Goal: Ask a question

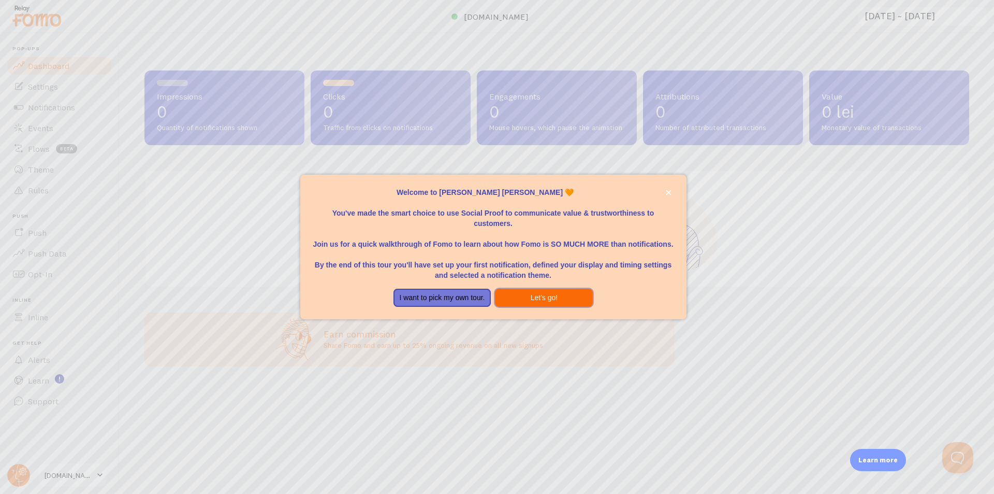
click at [536, 294] on button "Let's go!" at bounding box center [544, 297] width 98 height 19
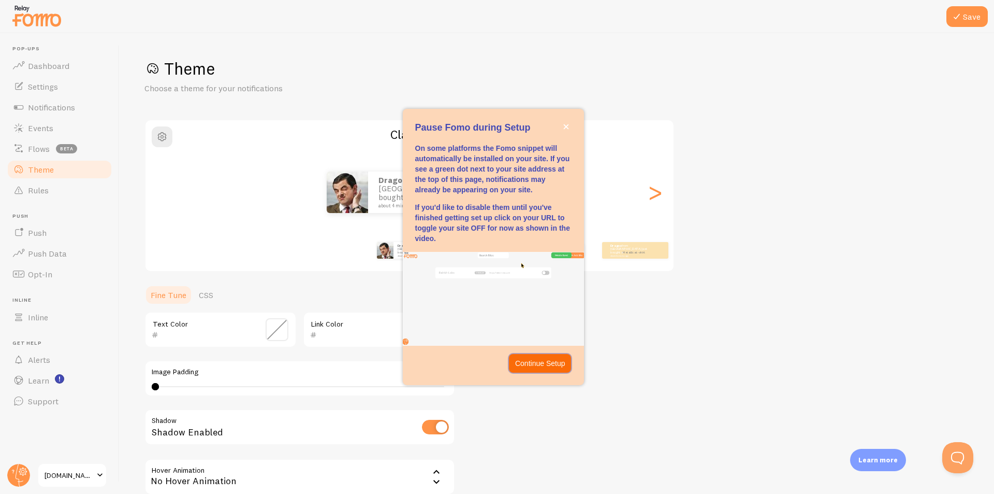
click at [550, 360] on p "Continue Setup" at bounding box center [540, 363] width 50 height 10
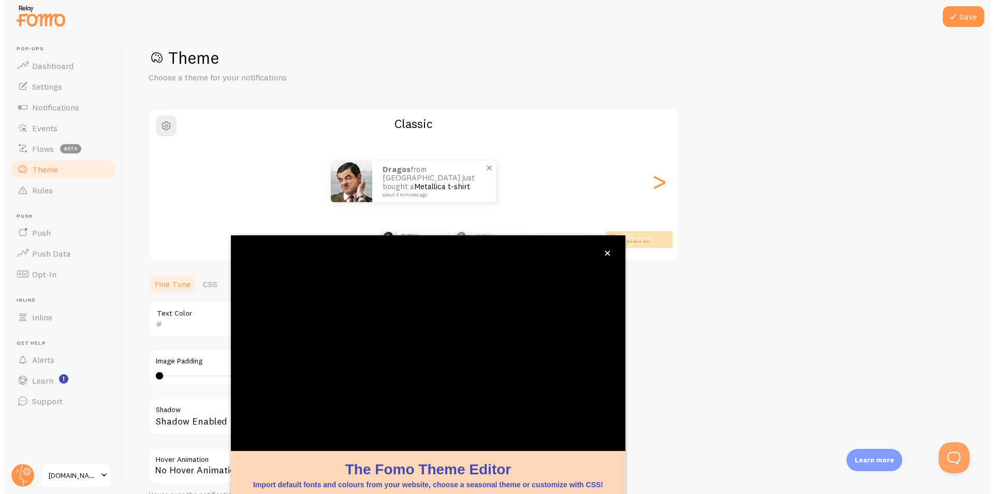
scroll to position [31, 0]
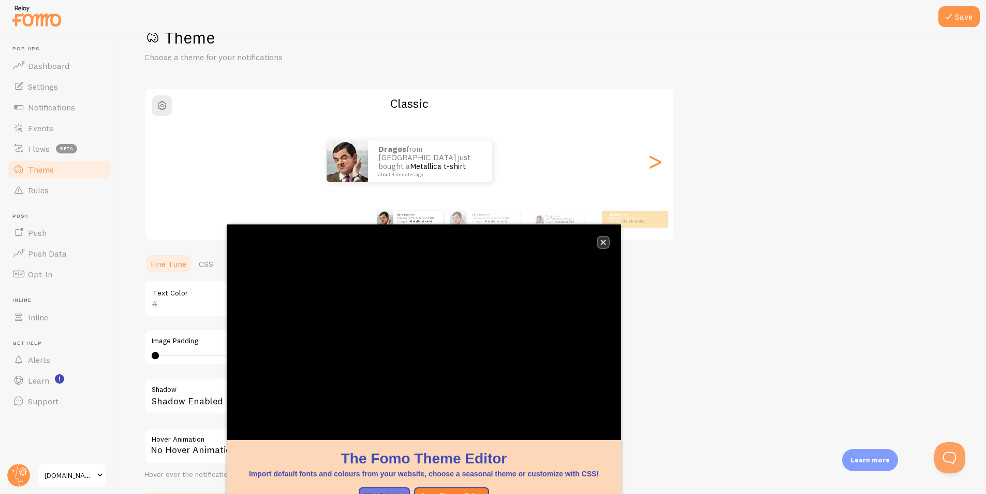
click at [601, 240] on icon "close," at bounding box center [603, 242] width 5 height 5
click at [602, 240] on icon "close," at bounding box center [604, 242] width 6 height 6
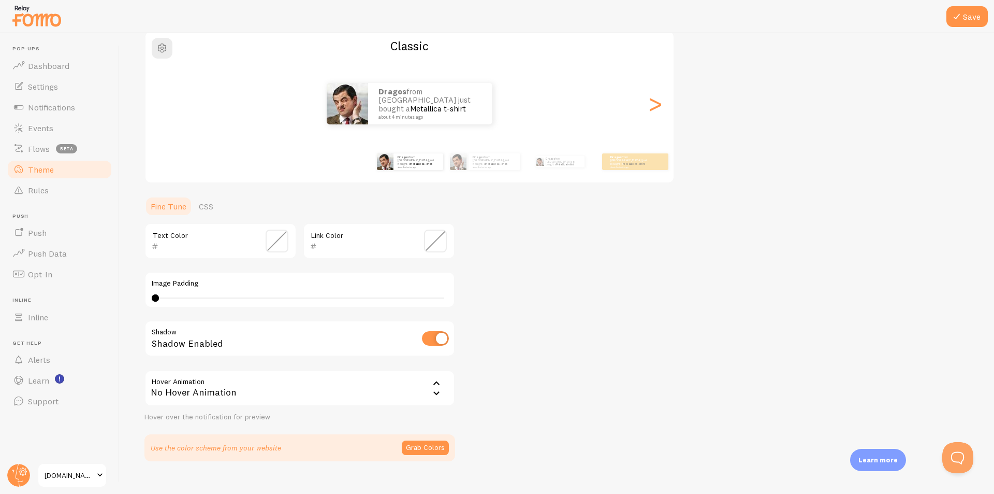
scroll to position [106, 0]
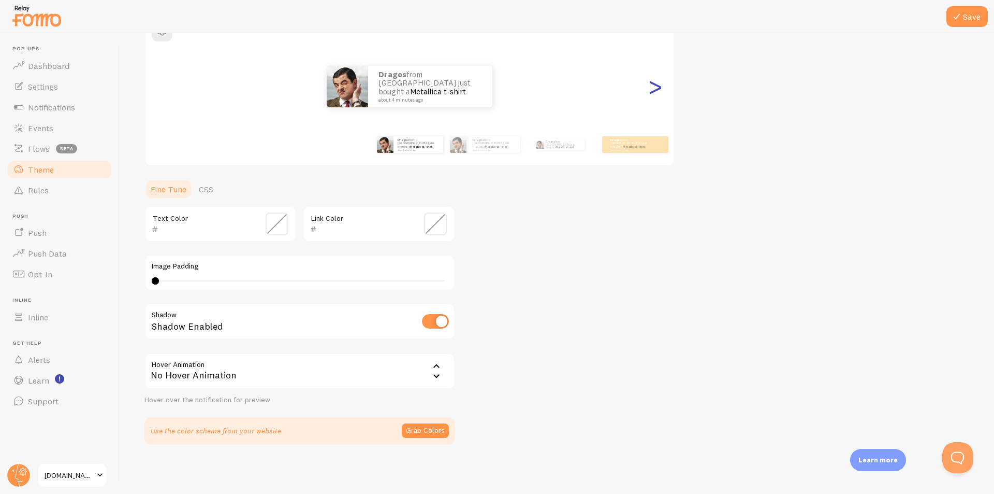
click at [657, 90] on div ">" at bounding box center [655, 86] width 12 height 75
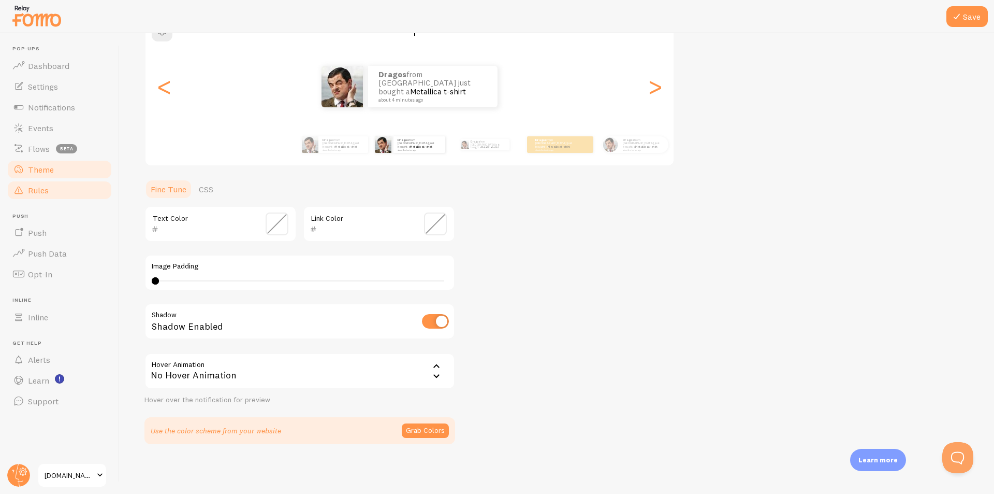
click at [47, 188] on span "Rules" at bounding box center [38, 190] width 21 height 10
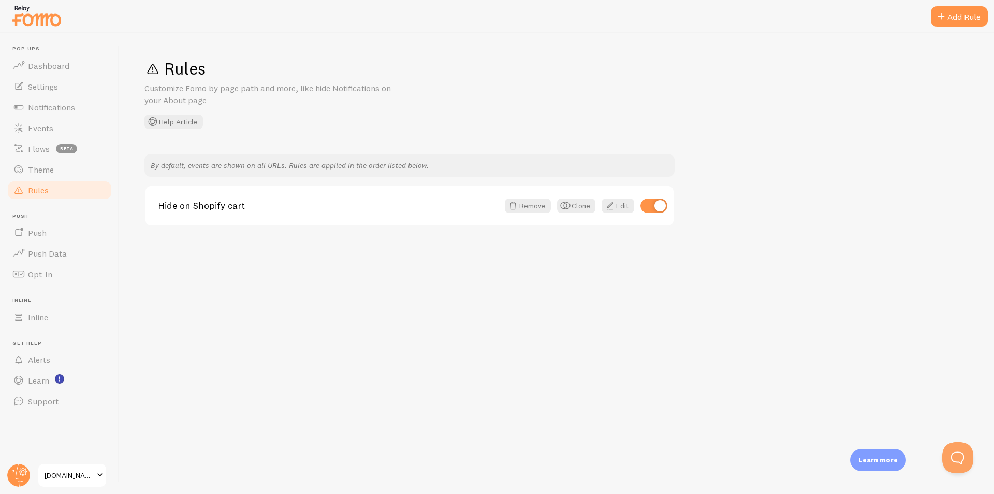
click at [410, 164] on p "By default, events are shown on all URLs. Rules are applied in the order listed…" at bounding box center [410, 165] width 518 height 10
click at [44, 130] on span "Events" at bounding box center [40, 128] width 25 height 10
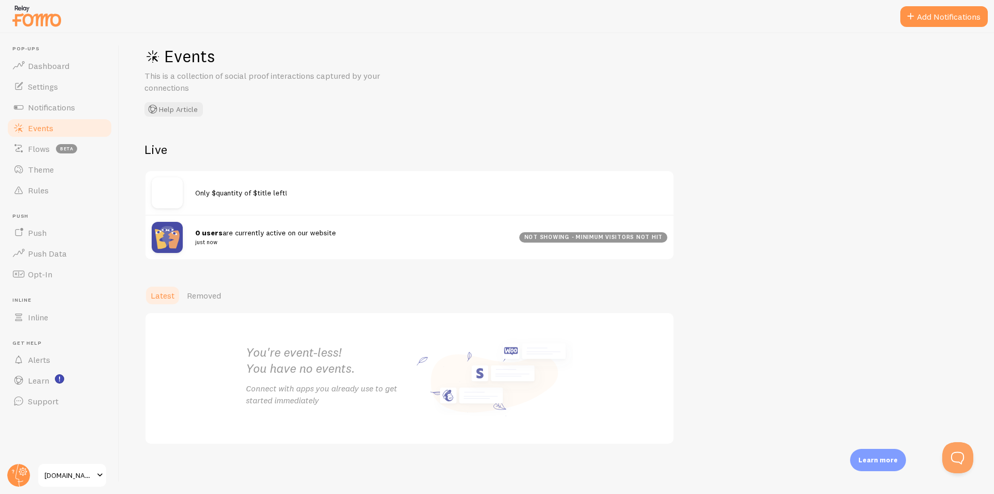
scroll to position [13, 0]
click at [928, 16] on button "Add Notifications" at bounding box center [945, 16] width 88 height 21
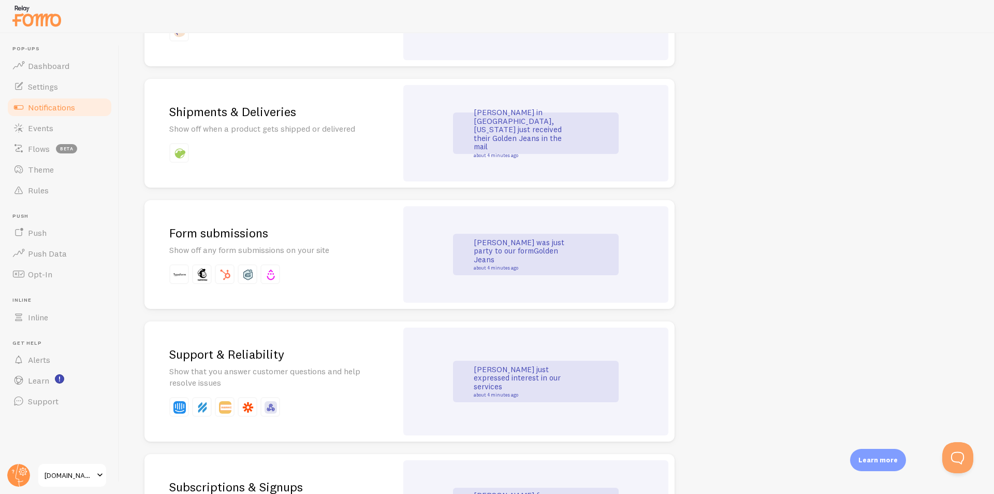
scroll to position [829, 0]
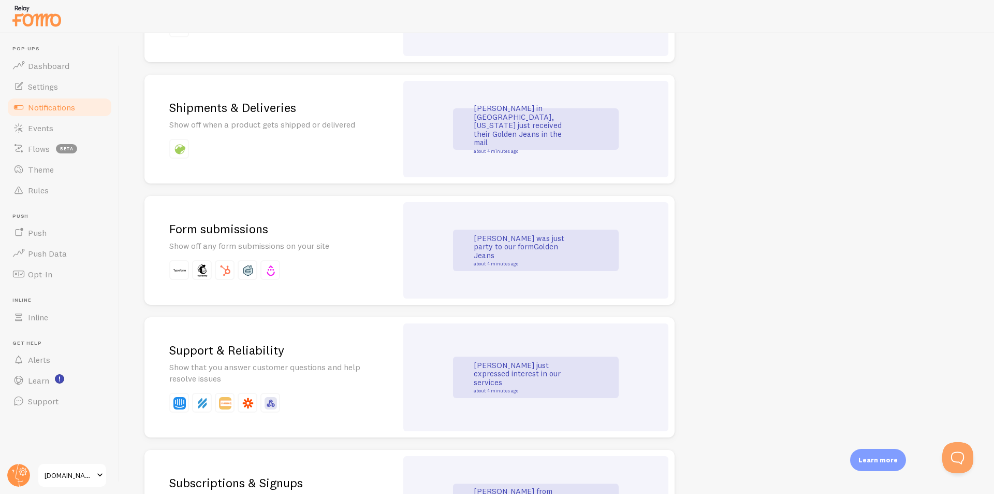
click at [338, 241] on p "Show off any form submissions on your site" at bounding box center [270, 246] width 203 height 12
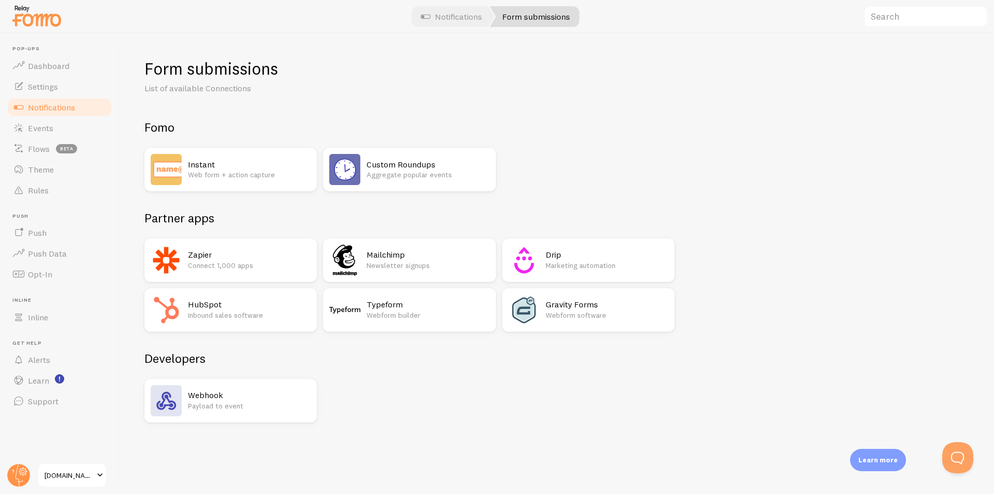
click at [229, 399] on h2 "Webhook" at bounding box center [249, 394] width 123 height 11
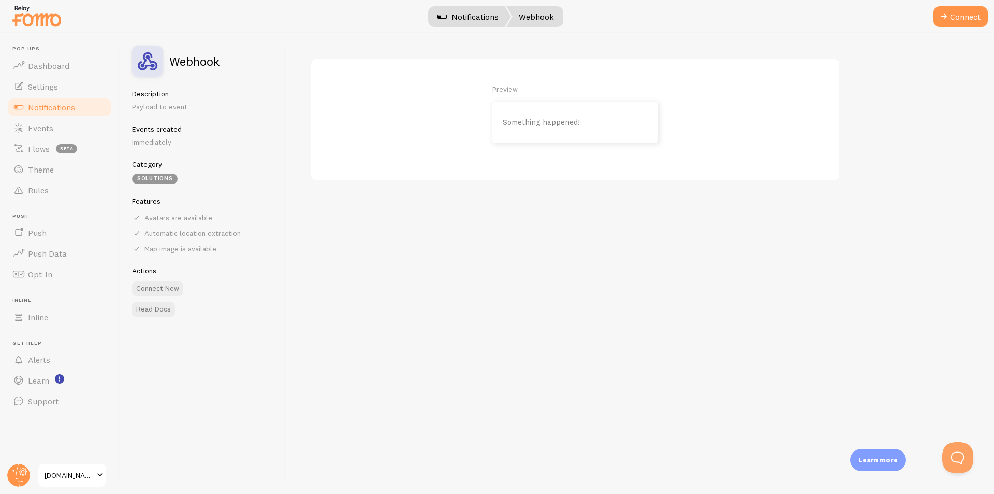
click at [470, 18] on link "Notifications" at bounding box center [468, 16] width 86 height 21
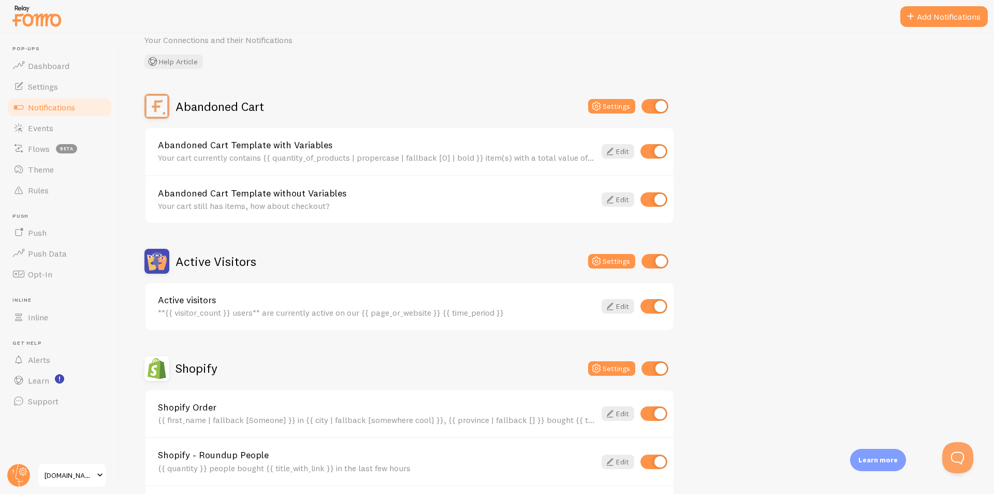
scroll to position [52, 0]
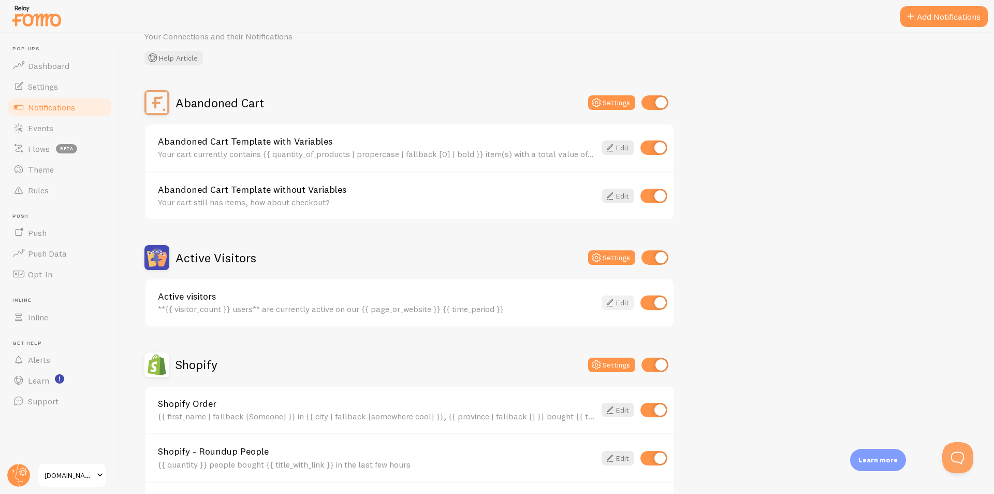
click at [622, 301] on link "Edit" at bounding box center [618, 302] width 33 height 14
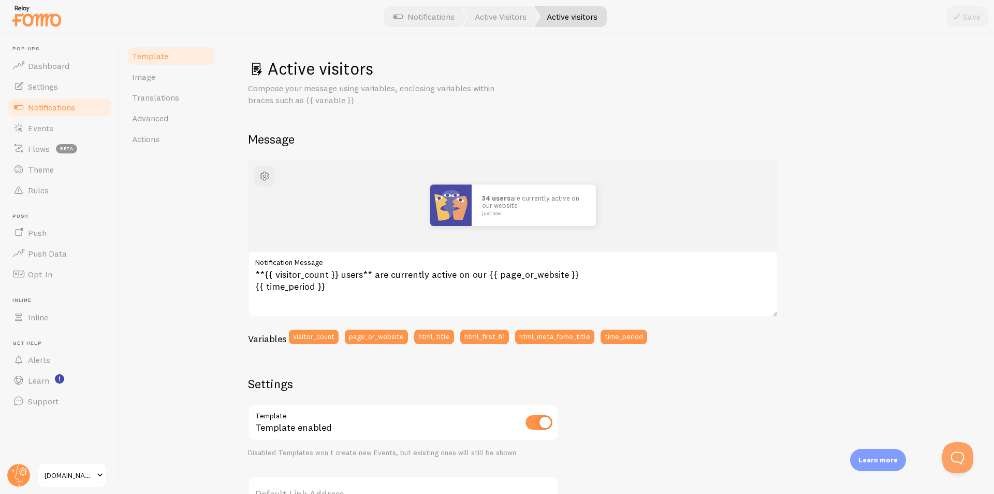
click at [940, 153] on div "Active visitors Compose your message using variables, enclosing variables withi…" at bounding box center [608, 381] width 721 height 647
click at [845, 187] on div "34 users are currently active on our website just now **{{ visitor_count }} use…" at bounding box center [608, 432] width 721 height 546
click at [409, 293] on textarea "**{{ visitor_count }} users** are currently active on our {{ page_or_website }}…" at bounding box center [513, 284] width 530 height 66
paste textarea "{ "event_type": "outbid", "customer": "[PERSON_NAME]", "auction_id": 123, "mess…"
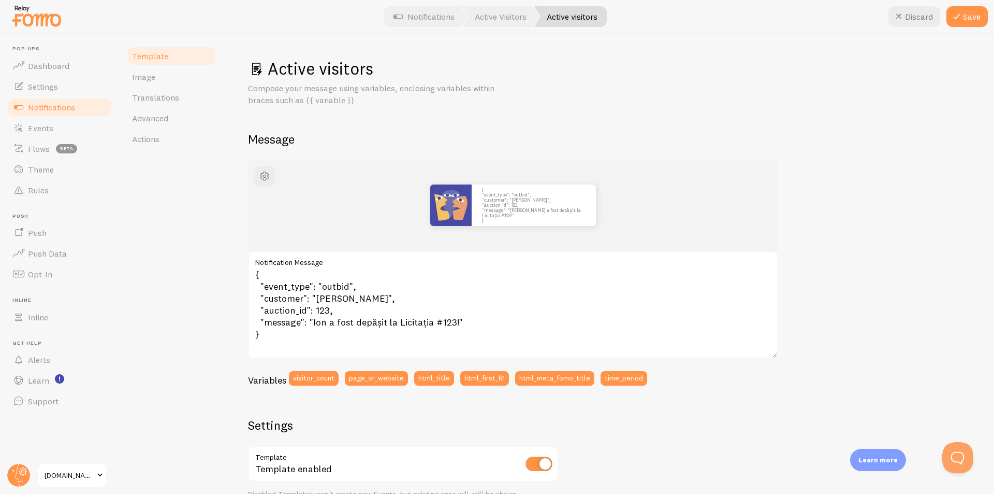
click at [872, 301] on div "{ "event_type": "outbid", "customer": "[PERSON_NAME]", "auction_id": 123, "mess…" at bounding box center [608, 452] width 721 height 587
click at [523, 315] on textarea "{ "event_type": "outbid", "customer": "[PERSON_NAME]", "auction_id": 123, "mess…" at bounding box center [513, 305] width 530 height 108
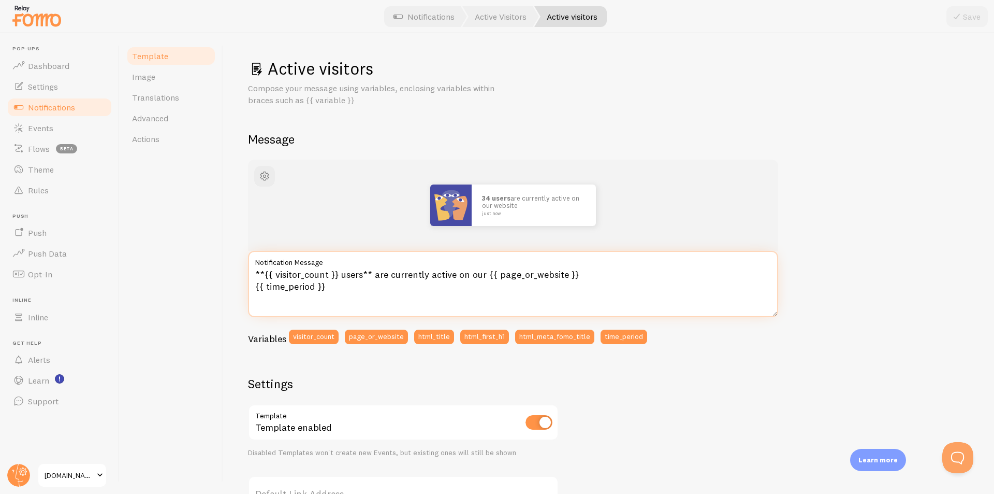
type textarea "**{{ visitor_count }} users** are currently active on our {{ page_or_website }}…"
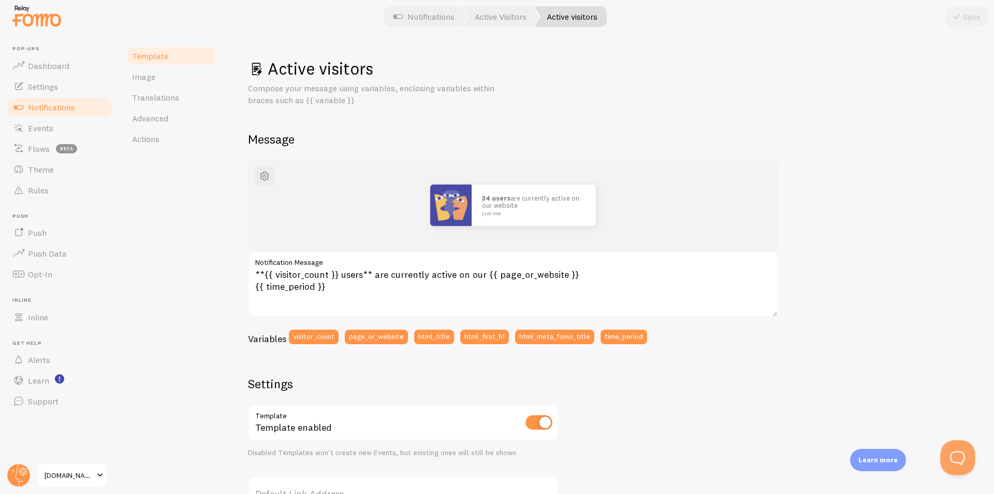
click at [966, 454] on button "Open Beacon popover" at bounding box center [955, 455] width 31 height 31
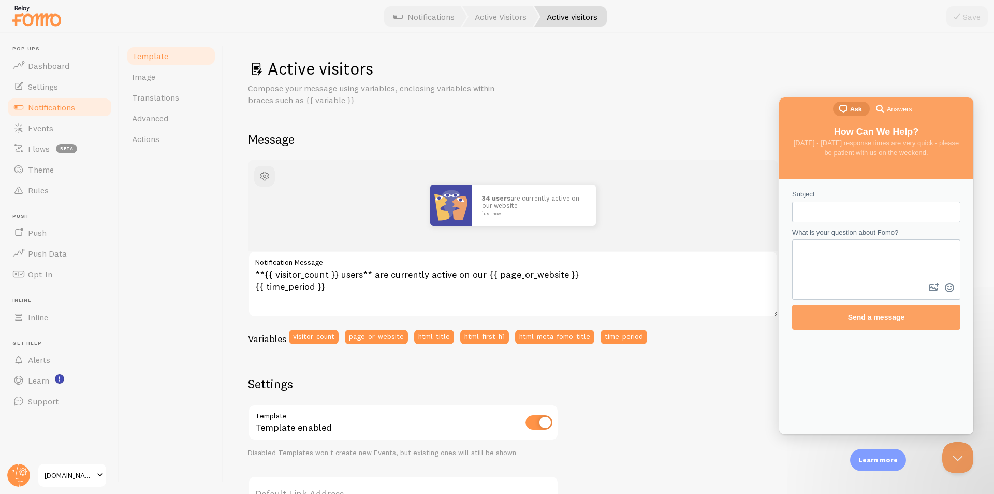
click at [821, 215] on input "Subject" at bounding box center [877, 211] width 152 height 19
click at [841, 209] on input "question" at bounding box center [877, 211] width 152 height 19
type input "Custom notification"
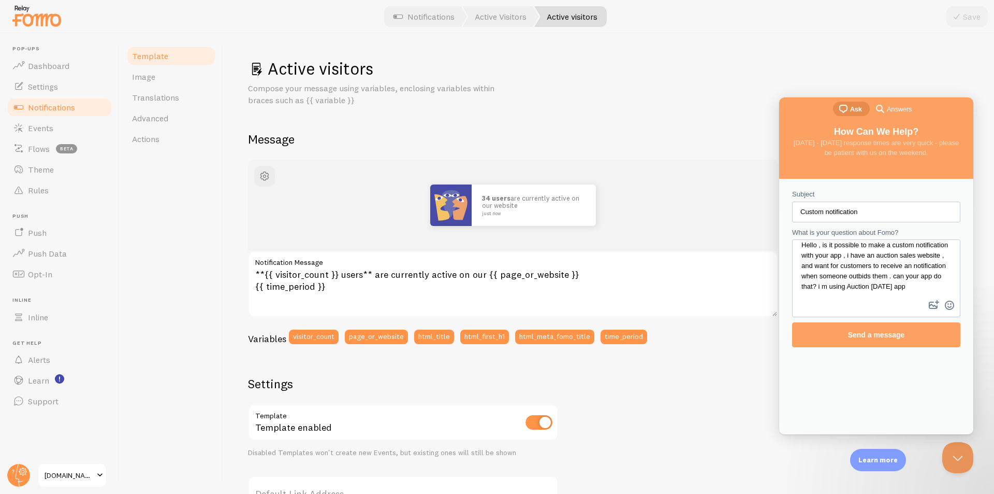
scroll to position [11, 0]
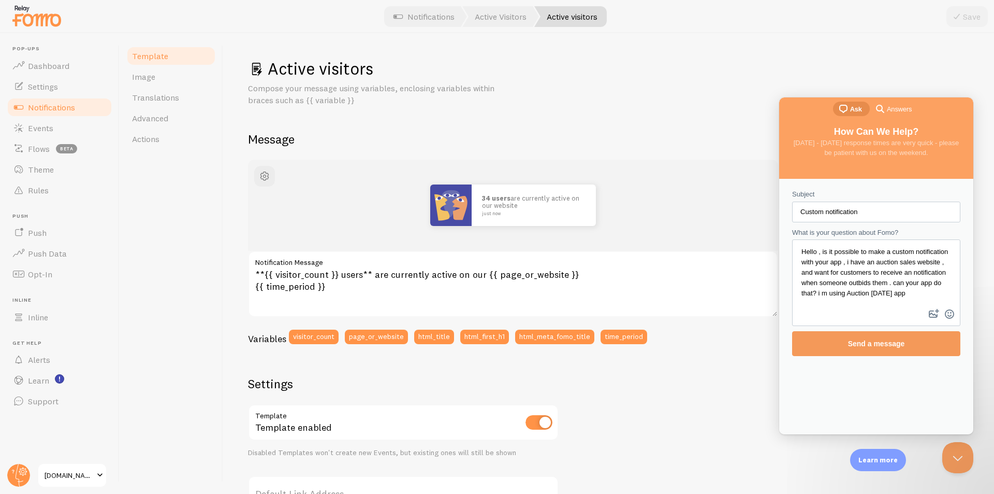
type textarea "Hello , is it possible to make a custom notification with your app , i have an …"
click at [876, 332] on span "Send a message" at bounding box center [877, 343] width 146 height 24
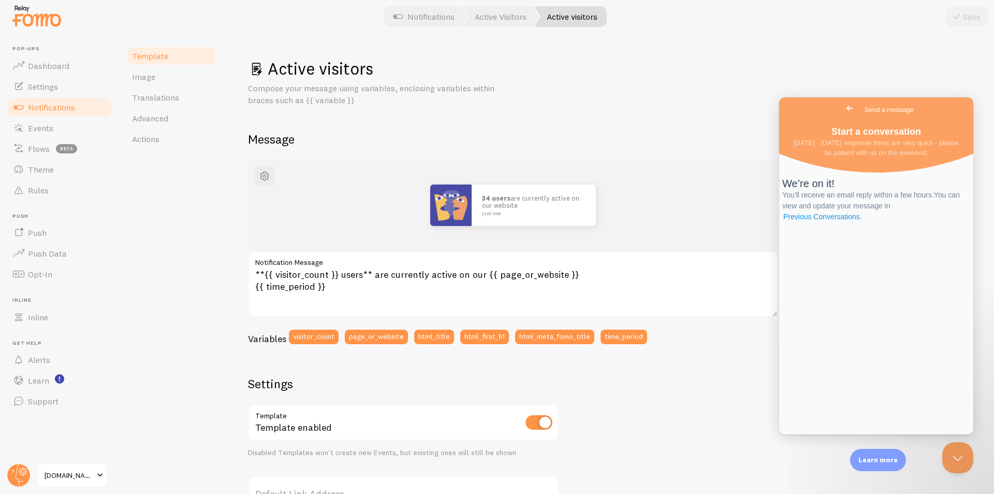
click at [863, 222] on link "Previous Conversations ." at bounding box center [822, 216] width 81 height 11
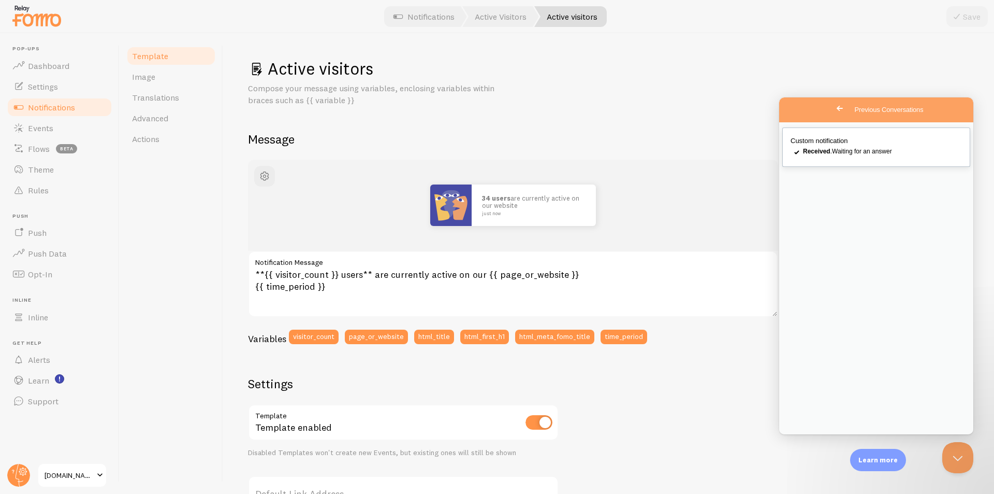
click at [849, 154] on span "Received . Waiting for an answer" at bounding box center [847, 151] width 89 height 7
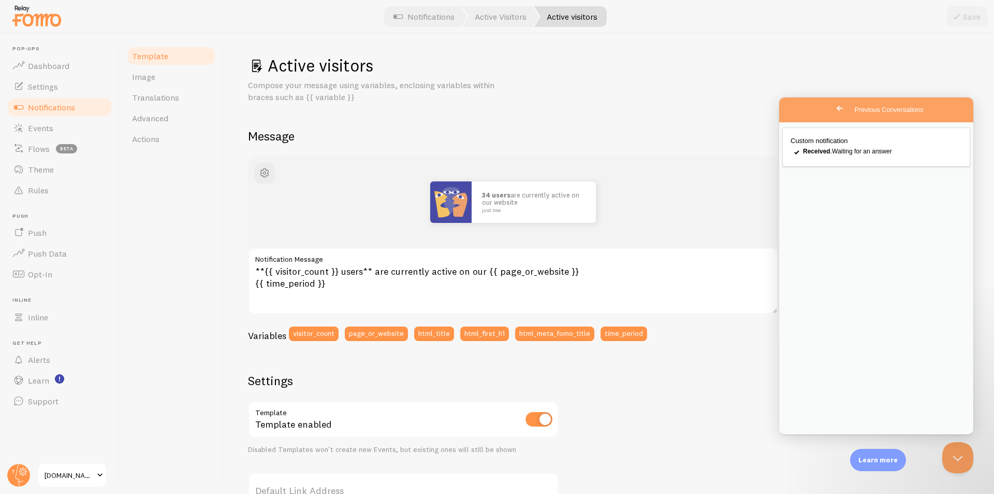
scroll to position [0, 0]
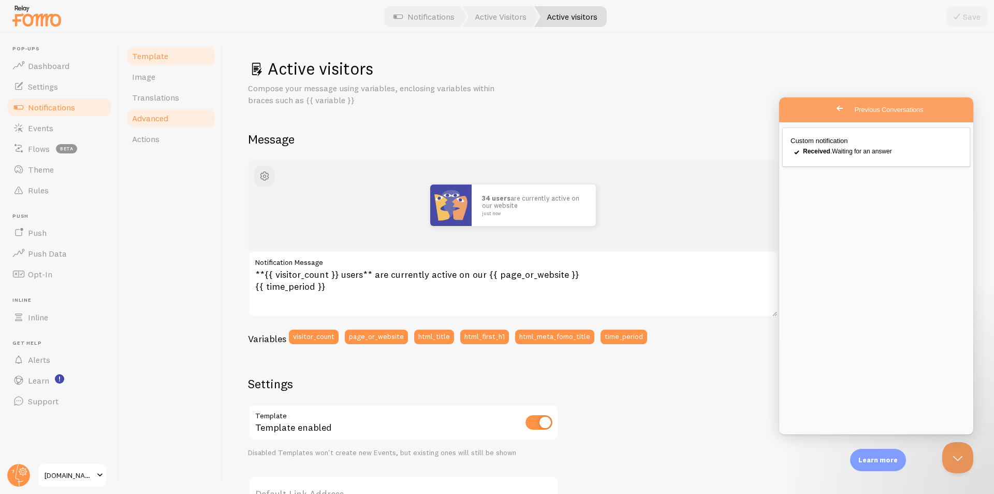
click at [162, 115] on span "Advanced" at bounding box center [150, 118] width 36 height 10
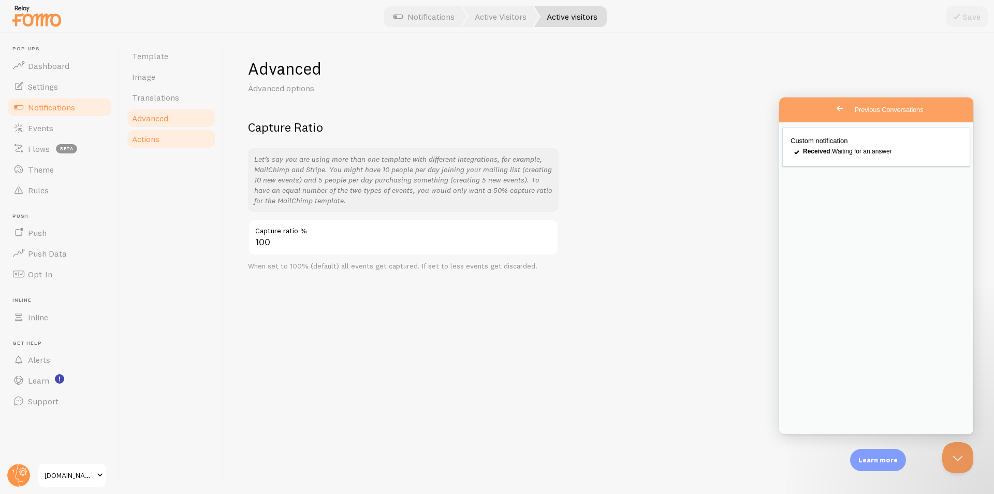
click at [152, 137] on span "Actions" at bounding box center [145, 139] width 27 height 10
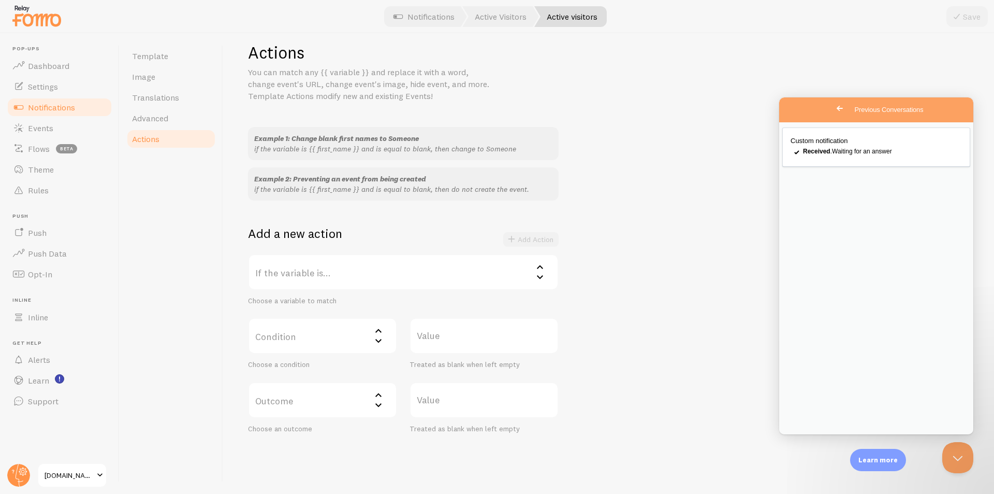
scroll to position [45, 0]
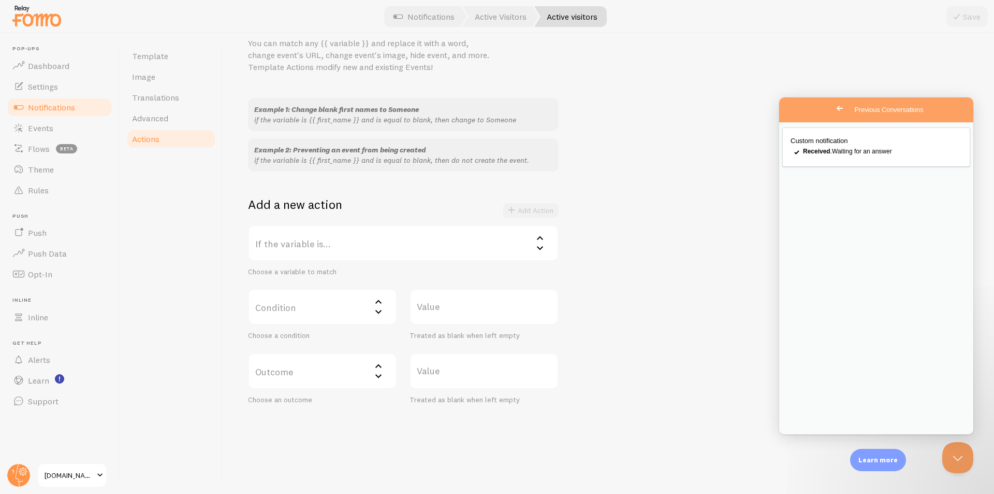
click at [364, 241] on label "If the variable is..." at bounding box center [403, 243] width 311 height 36
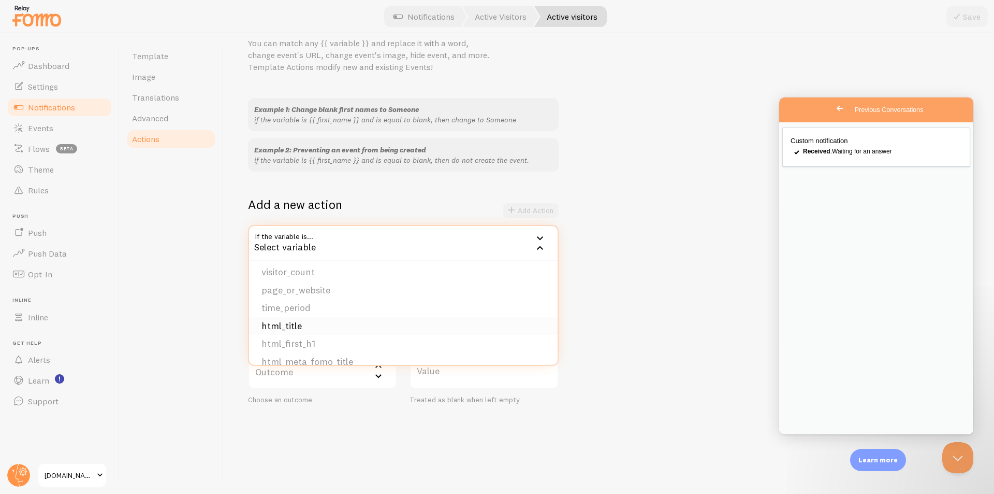
scroll to position [177, 0]
click at [417, 208] on div "Add a new action Add Action" at bounding box center [403, 210] width 311 height 28
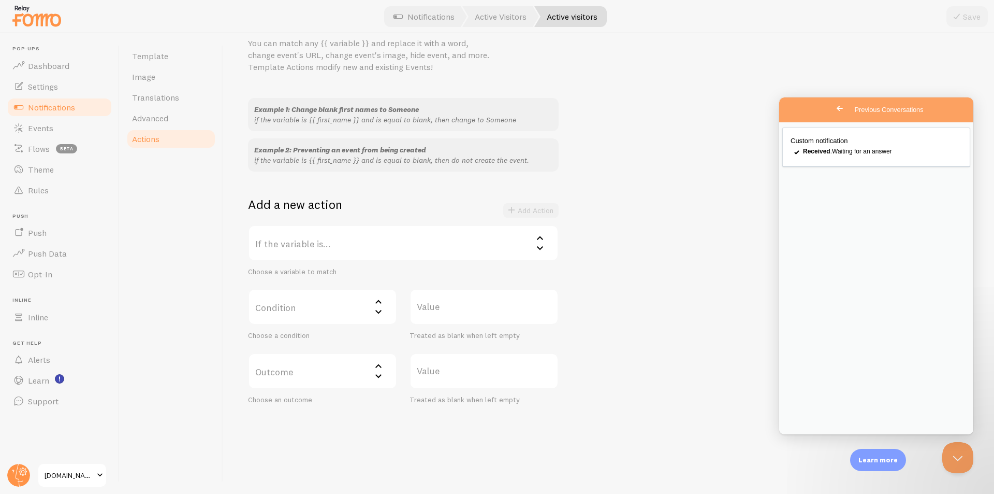
click at [519, 211] on div "Add Action" at bounding box center [530, 210] width 55 height 14
click at [320, 310] on label "Condition" at bounding box center [322, 306] width 149 height 36
click at [369, 272] on div "Choose a variable to match" at bounding box center [403, 271] width 311 height 9
click at [369, 247] on label "If the variable is..." at bounding box center [403, 243] width 311 height 36
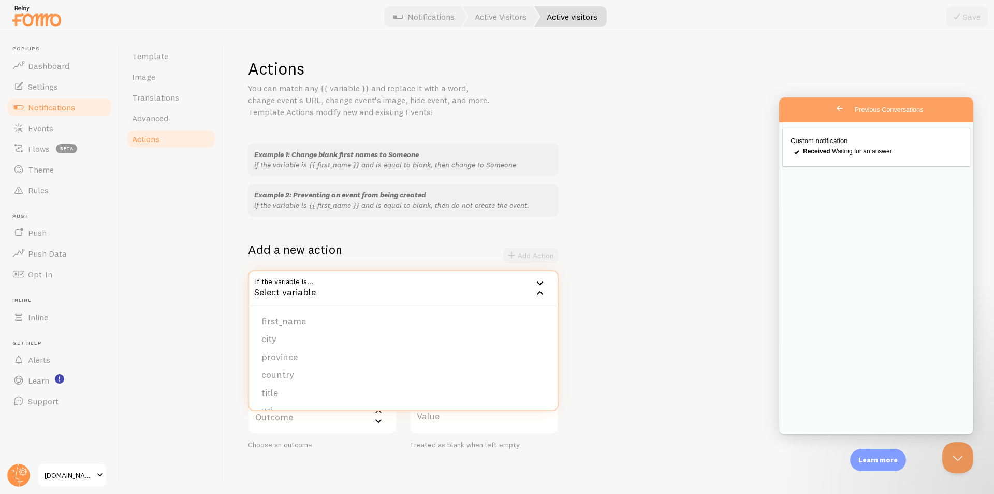
click at [570, 268] on div "Example 1: Change blank first names to Someone if the variable is {{ first_name…" at bounding box center [608, 296] width 721 height 306
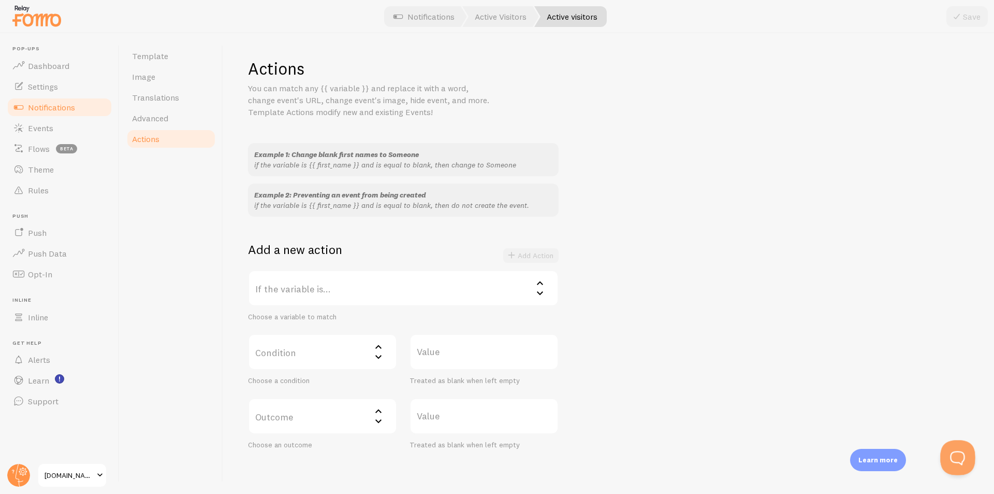
click at [955, 454] on button "Open Beacon popover" at bounding box center [955, 455] width 31 height 31
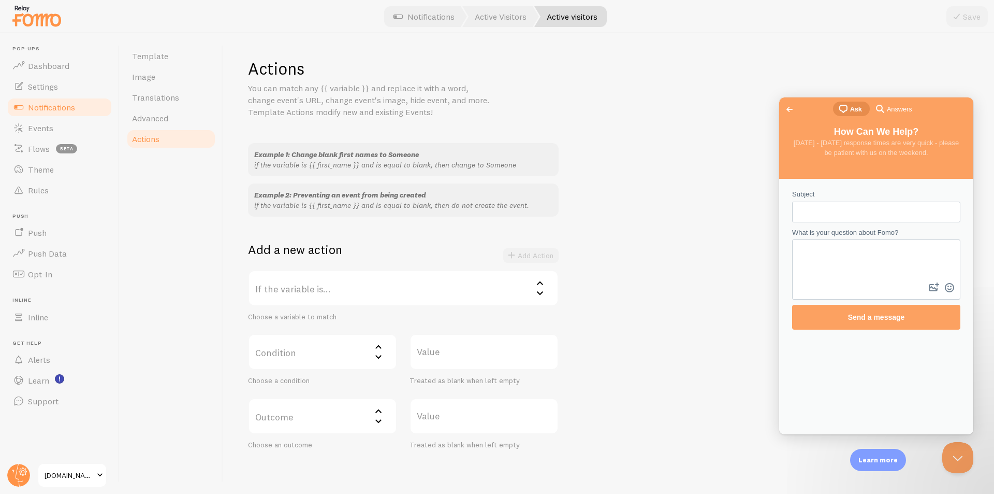
click at [892, 109] on span "Answers" at bounding box center [899, 109] width 25 height 10
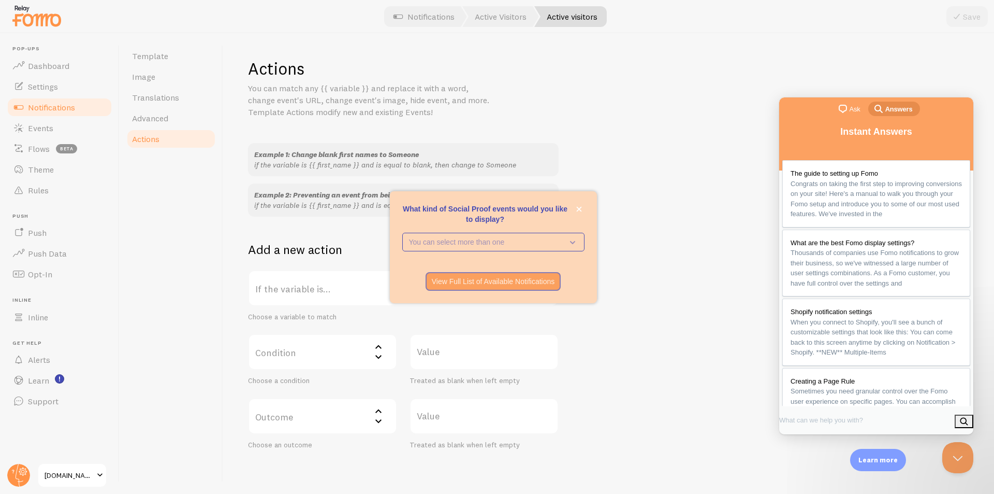
click at [844, 109] on span "chat-square" at bounding box center [843, 109] width 12 height 12
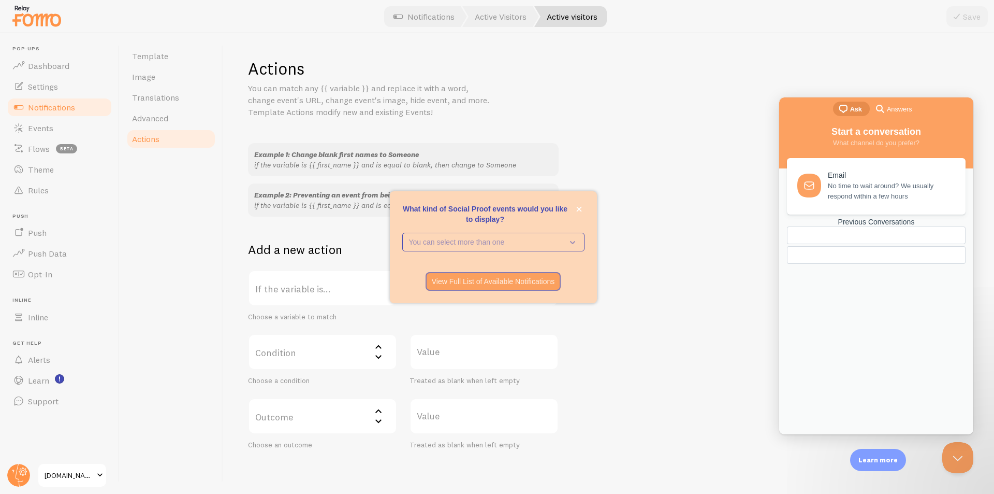
click at [877, 226] on div "Previous Conversations" at bounding box center [876, 221] width 179 height 9
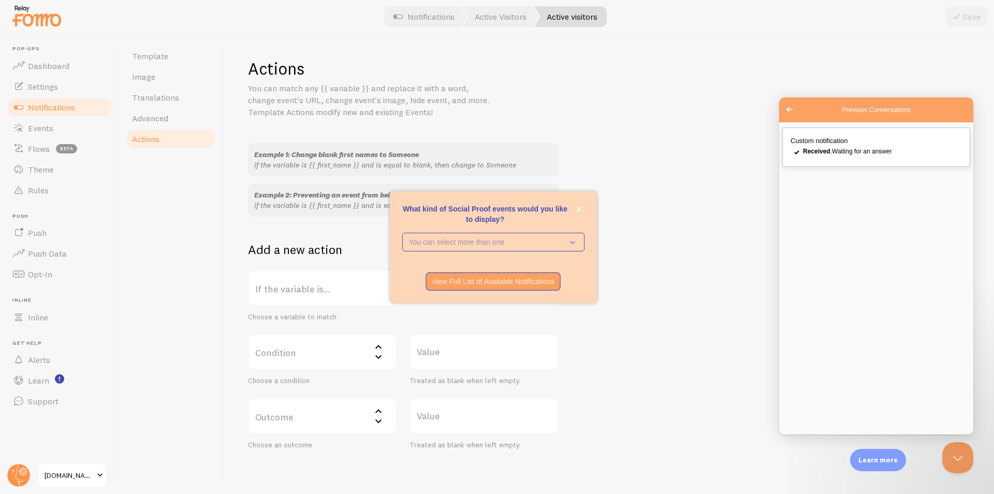
click at [839, 158] on div "checkmark Received . Waiting for an answer" at bounding box center [876, 152] width 171 height 12
